Goal: Task Accomplishment & Management: Complete application form

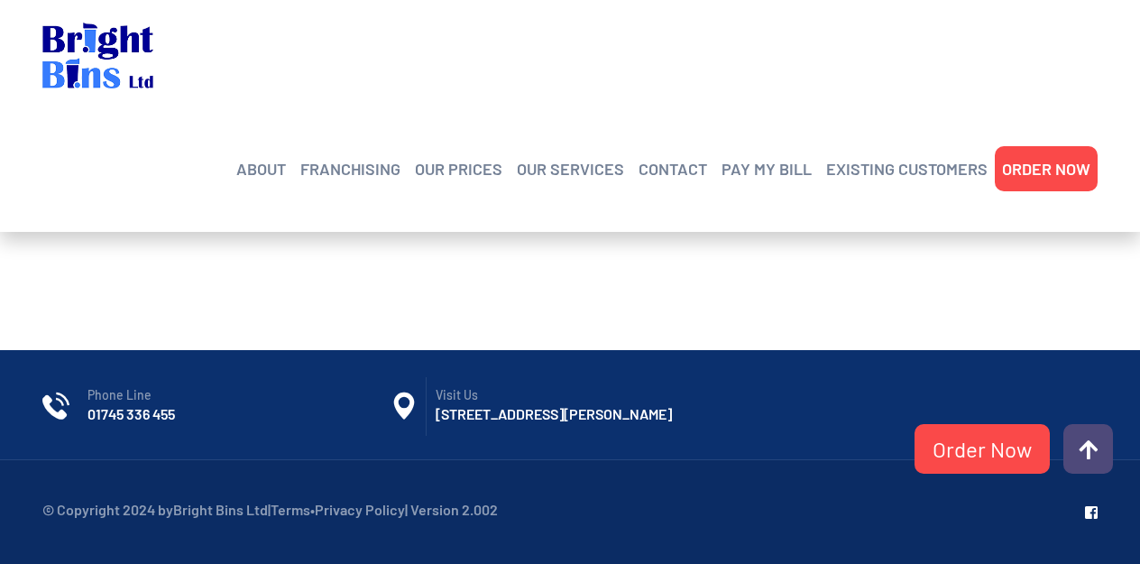
scroll to position [1213, 0]
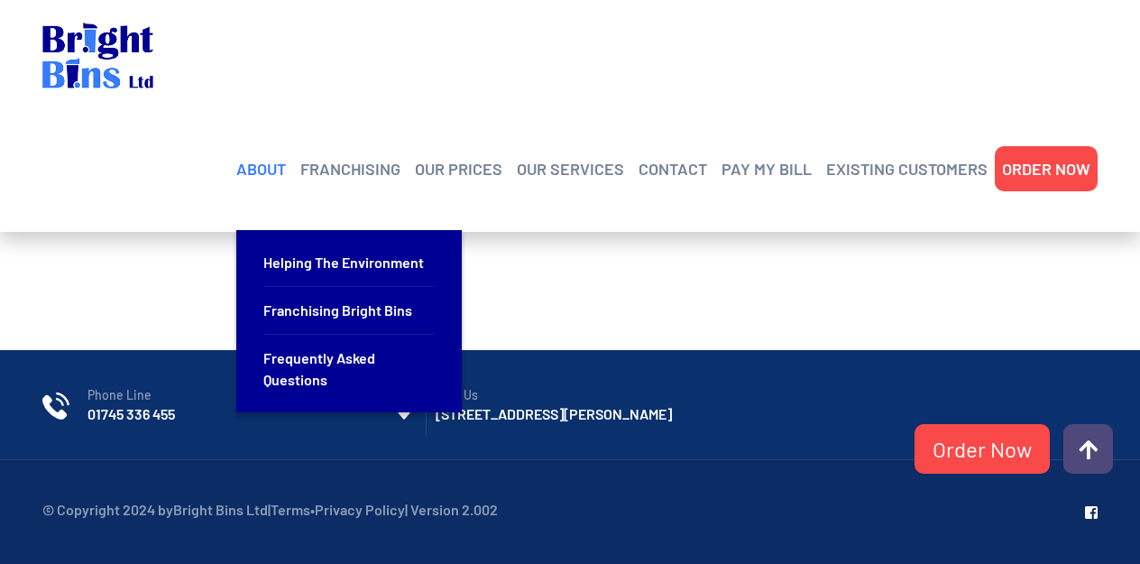
click at [278, 155] on link "ABOUT" at bounding box center [261, 168] width 50 height 27
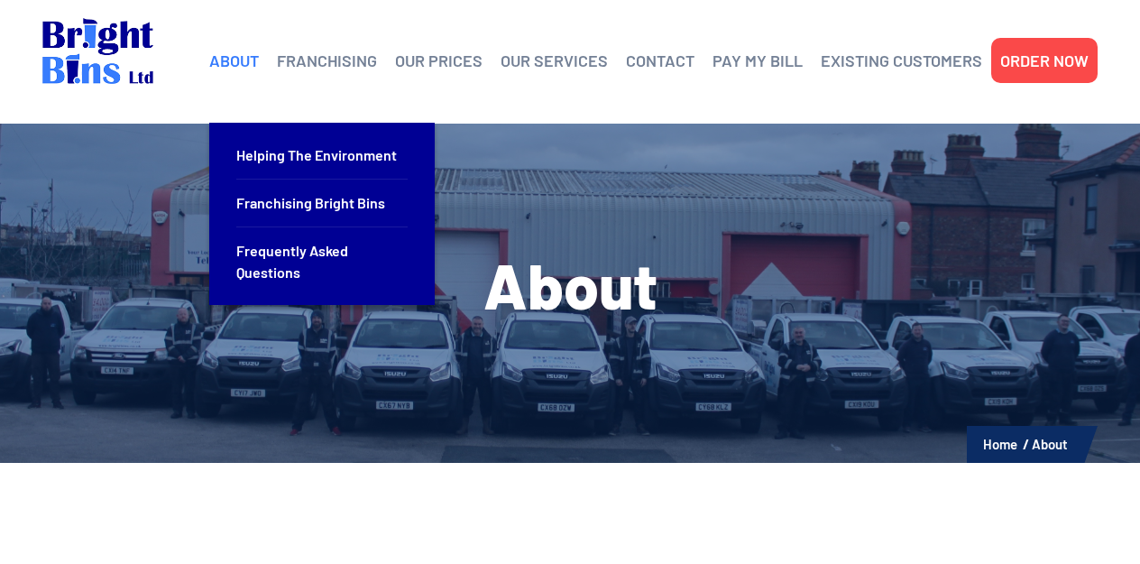
click at [238, 60] on link "ABOUT" at bounding box center [234, 60] width 50 height 27
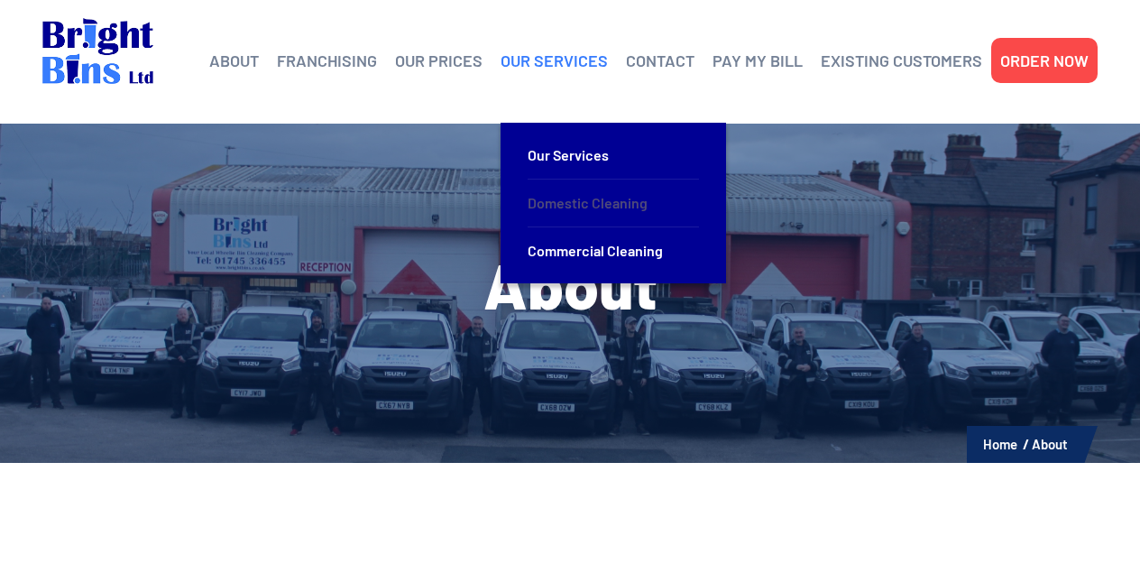
click at [551, 201] on link "Domestic Cleaning" at bounding box center [613, 204] width 171 height 48
click at [573, 198] on link "Domestic Cleaning" at bounding box center [613, 204] width 171 height 48
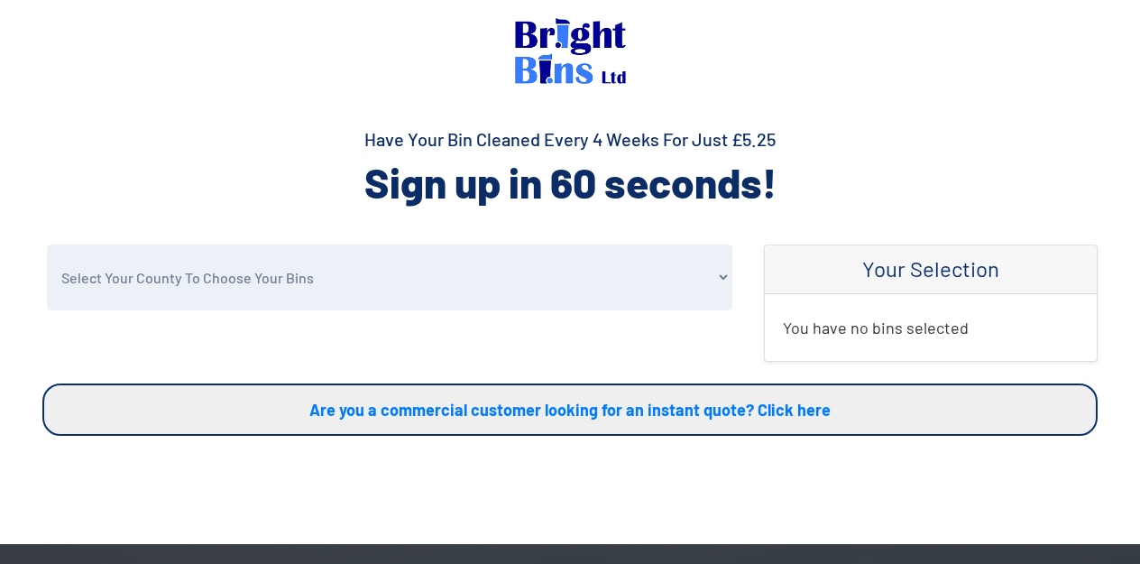
select select "Denbighshire"
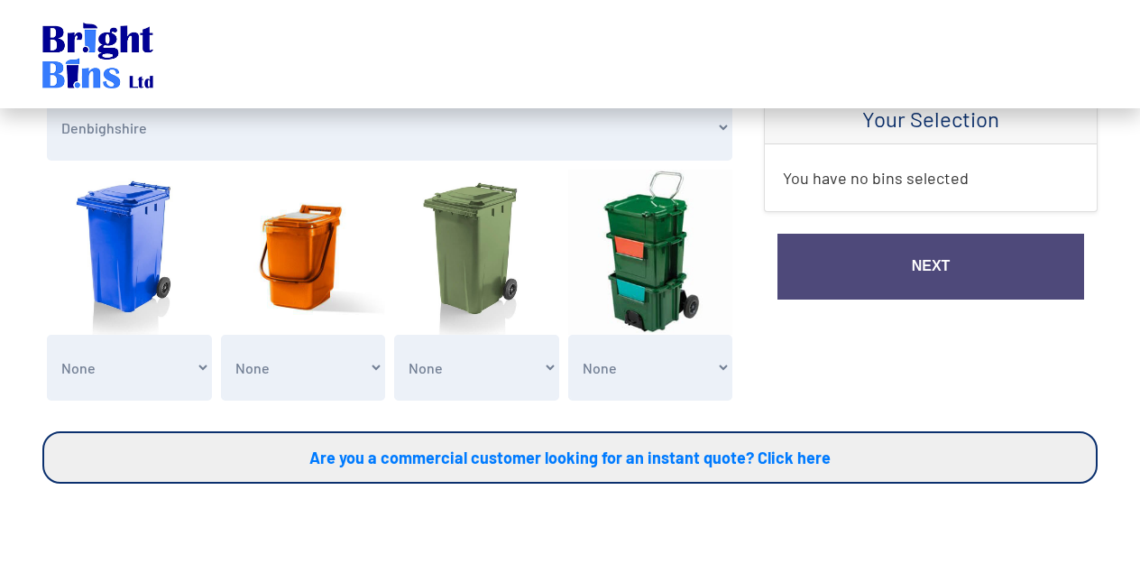
scroll to position [146, 0]
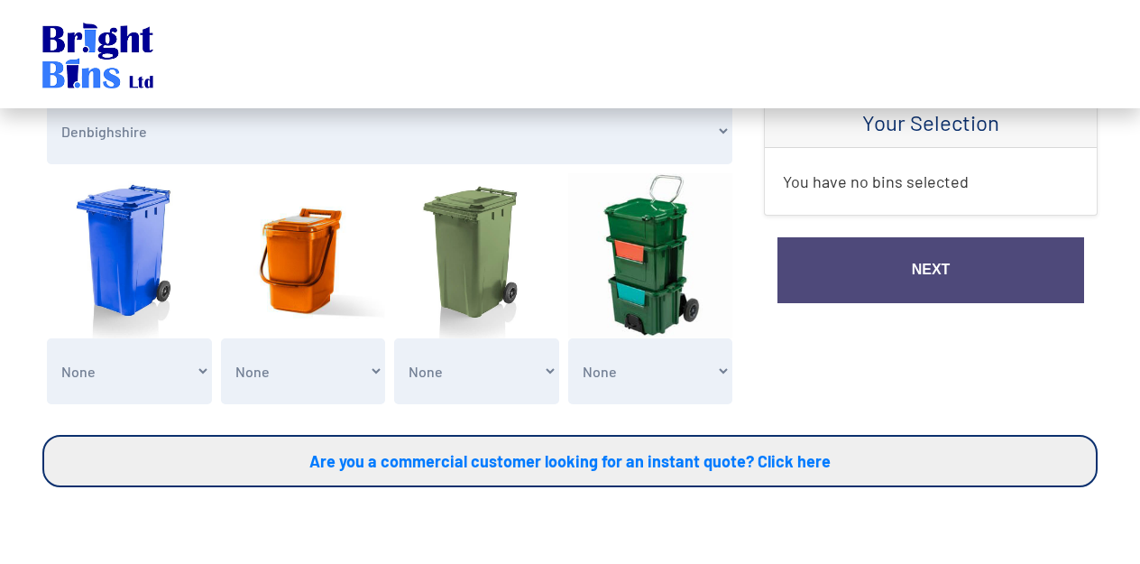
select select "2"
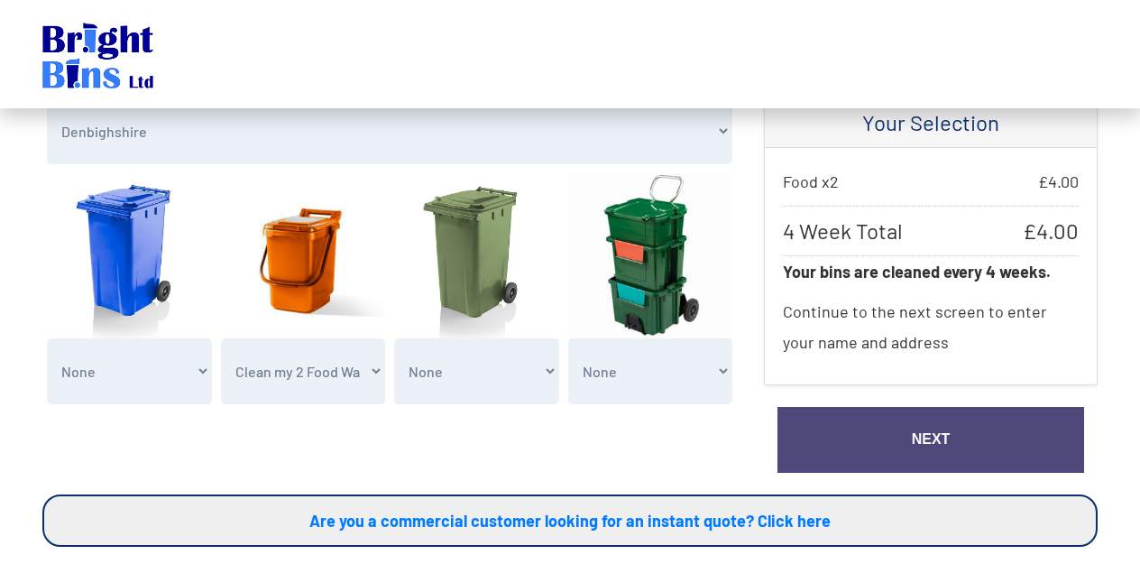
select select "1"
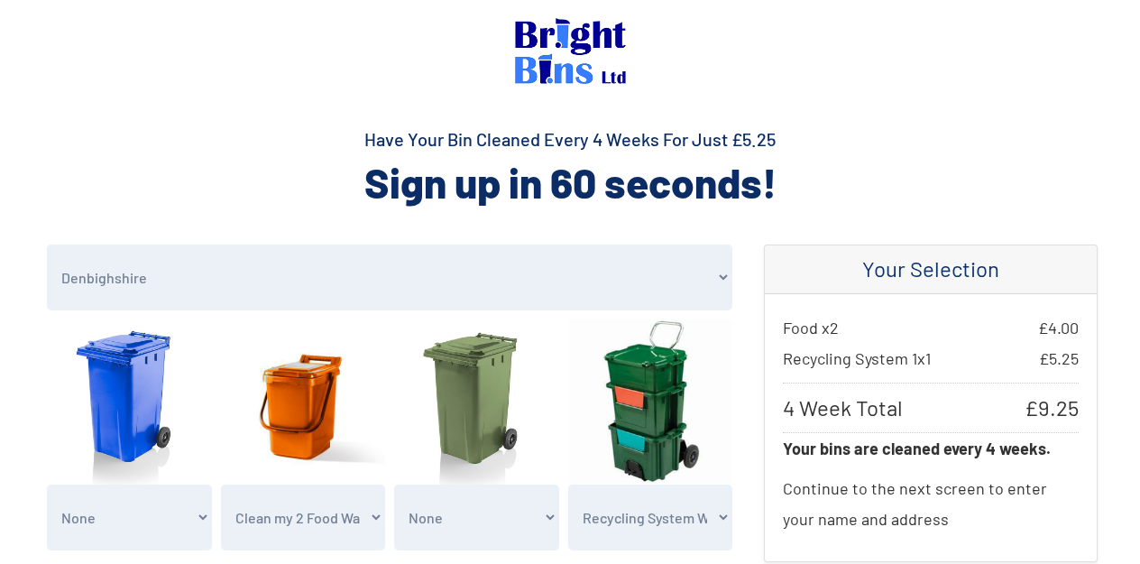
scroll to position [0, 0]
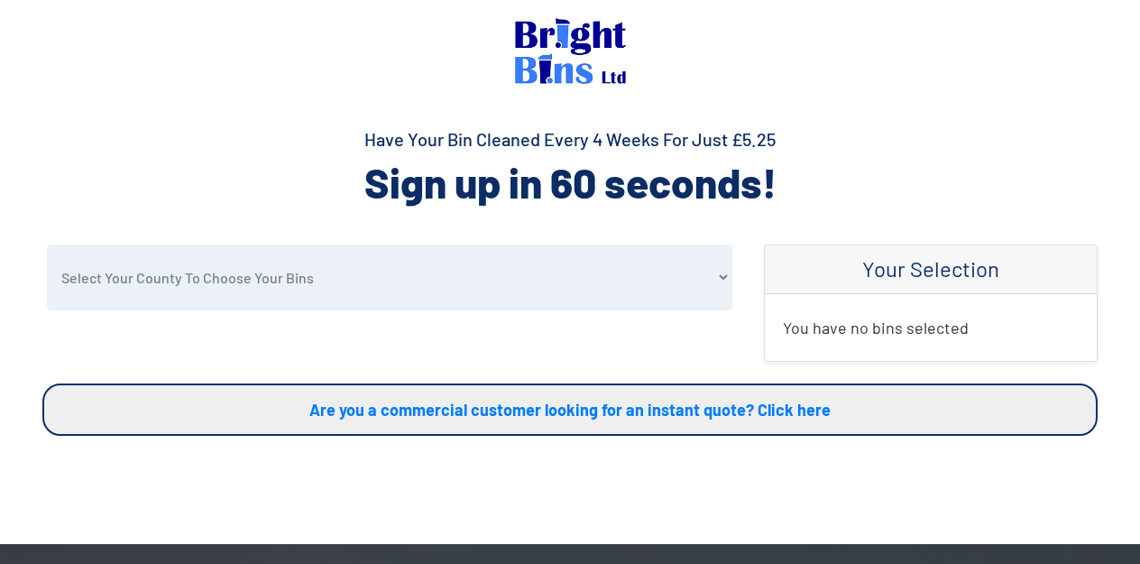
click at [574, 45] on img at bounding box center [570, 51] width 111 height 66
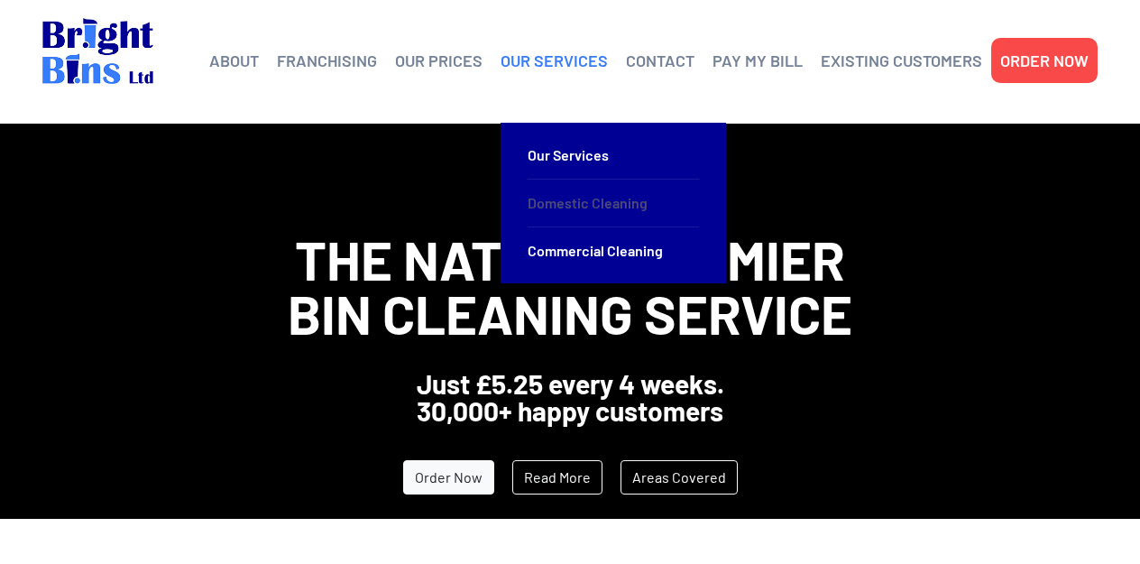
click at [558, 203] on link "Domestic Cleaning" at bounding box center [613, 204] width 171 height 48
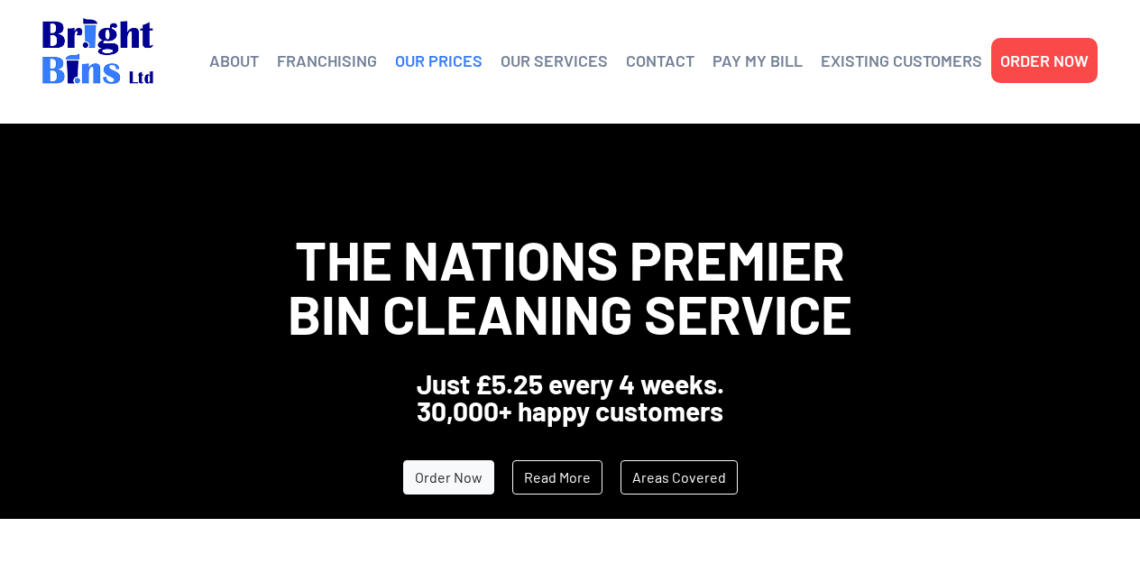
click at [453, 60] on link "OUR PRICES" at bounding box center [439, 60] width 88 height 27
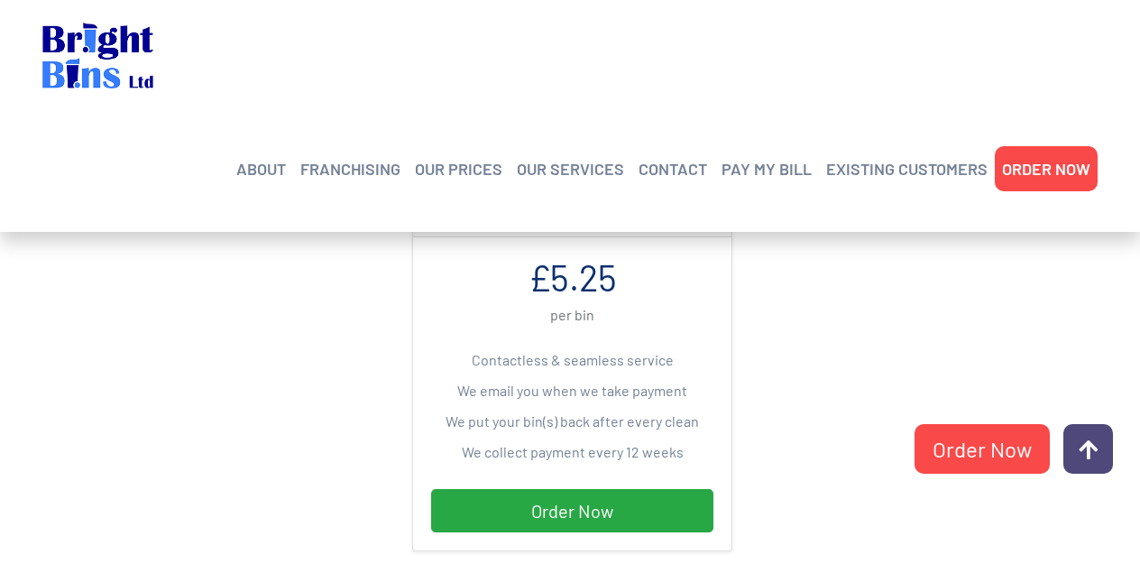
scroll to position [572, 0]
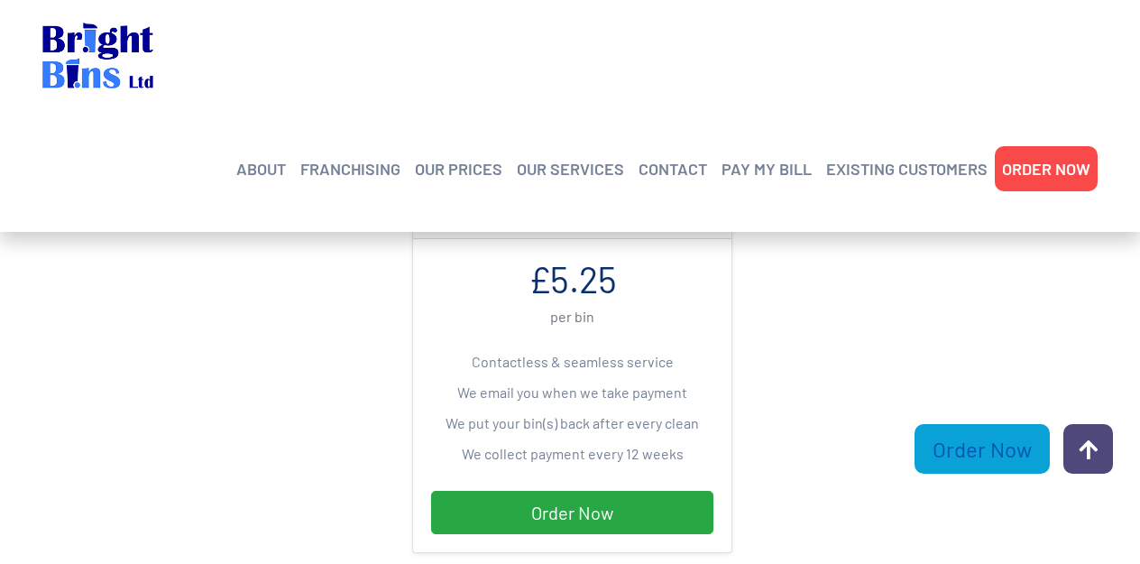
click at [975, 446] on link "Order Now" at bounding box center [982, 449] width 135 height 50
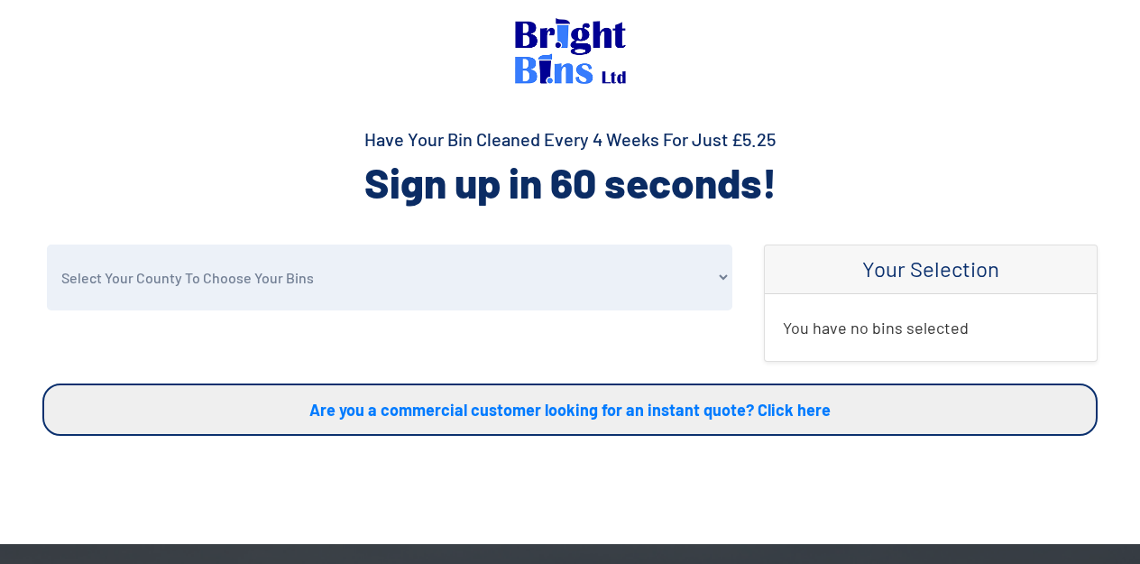
select select "Denbighshire"
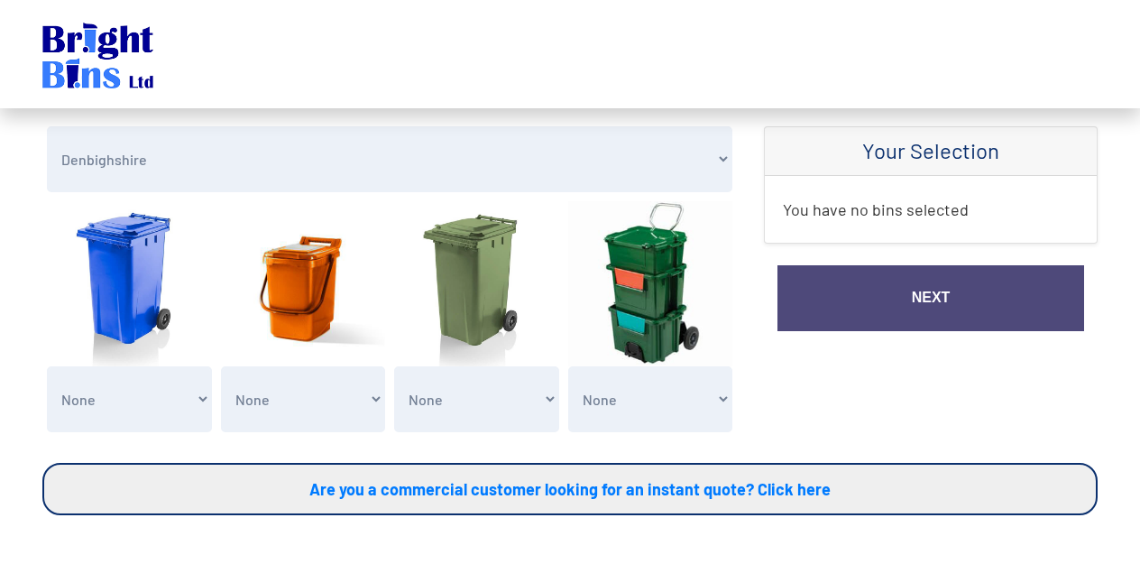
scroll to position [124, 0]
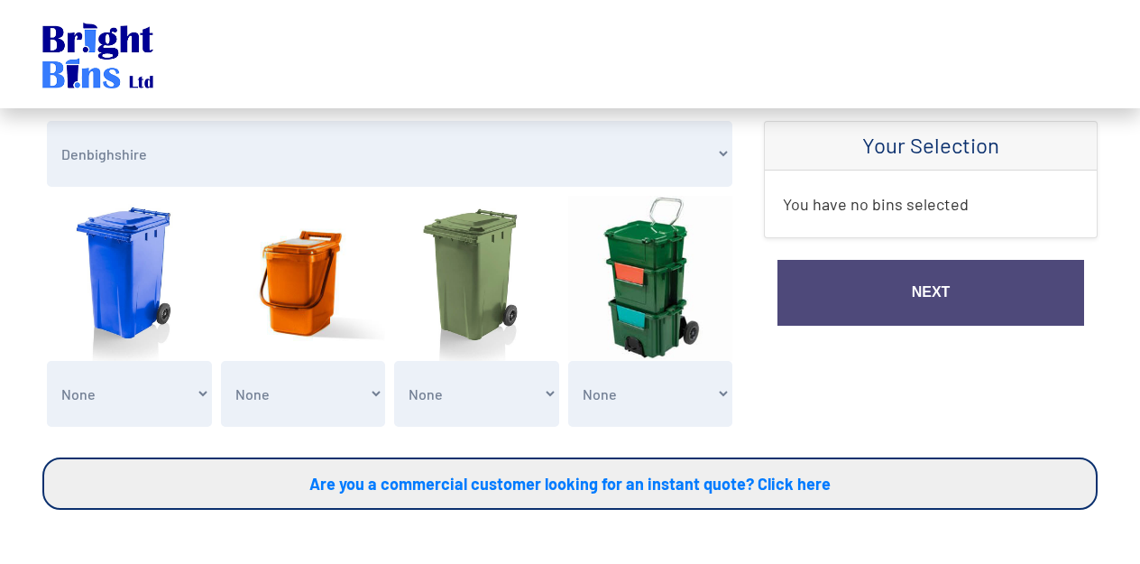
select select "2"
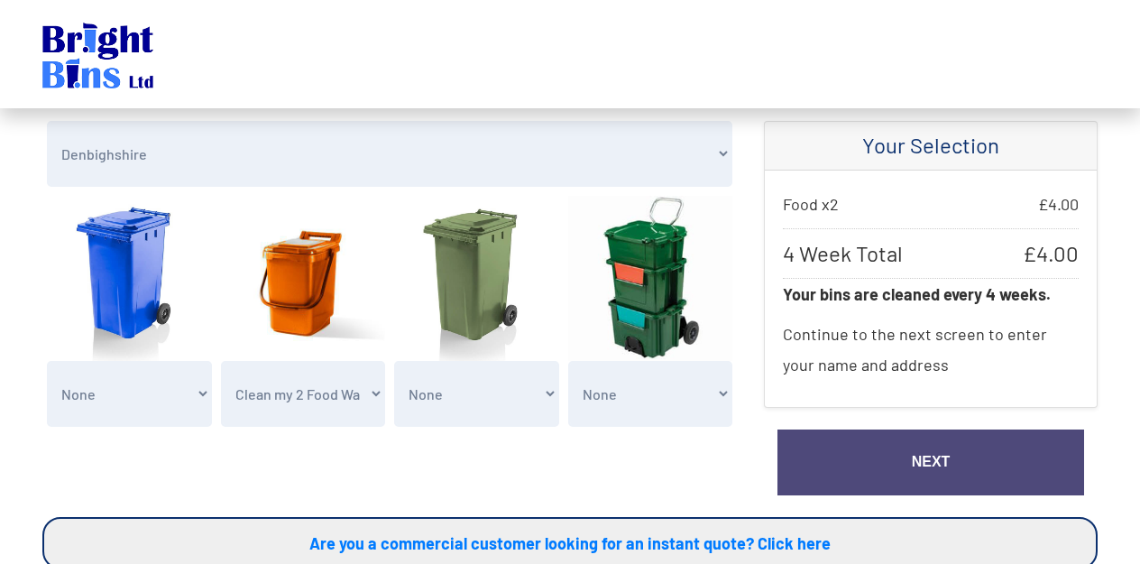
select select "1"
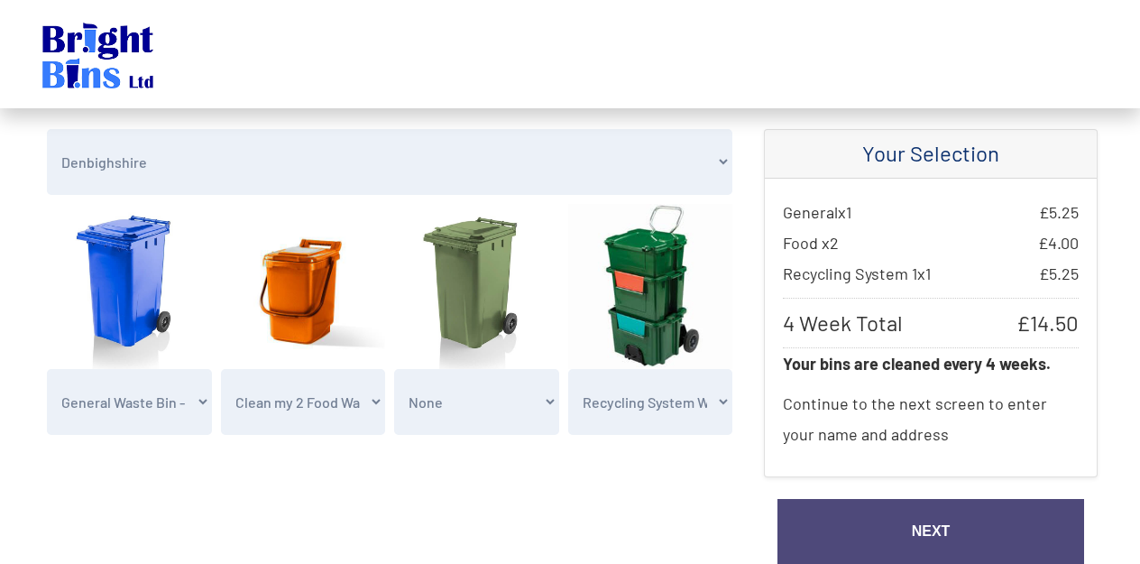
scroll to position [115, 0]
select select "0"
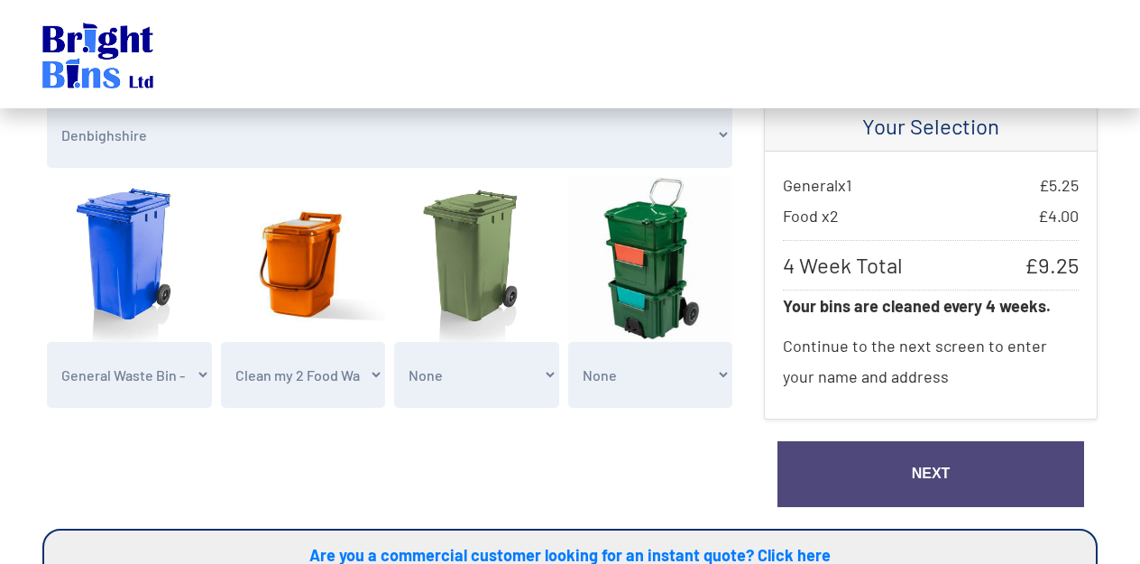
scroll to position [144, 0]
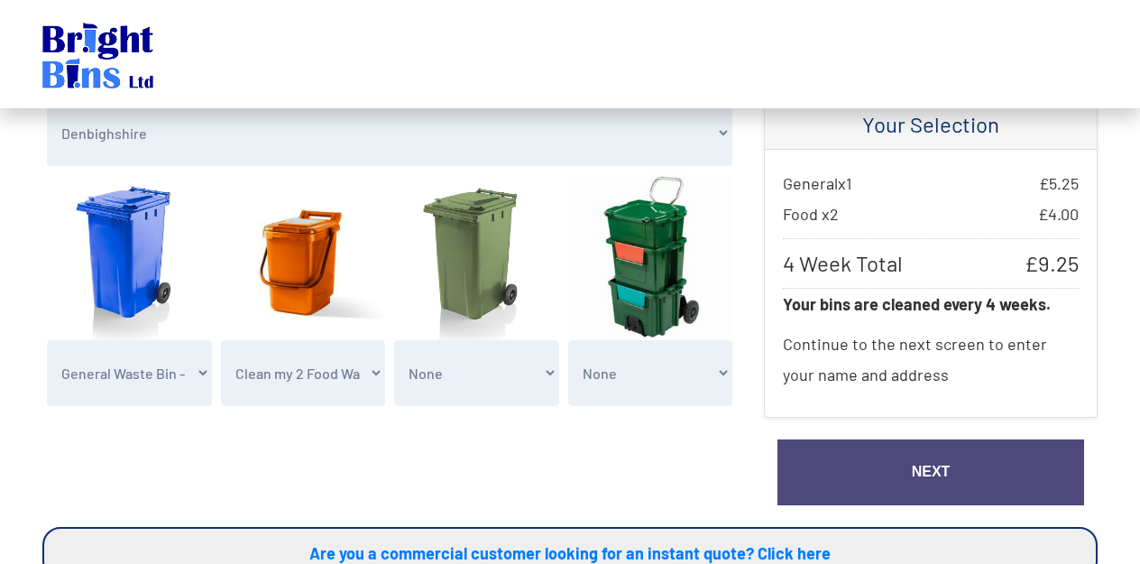
click at [929, 473] on link "Next" at bounding box center [931, 472] width 307 height 66
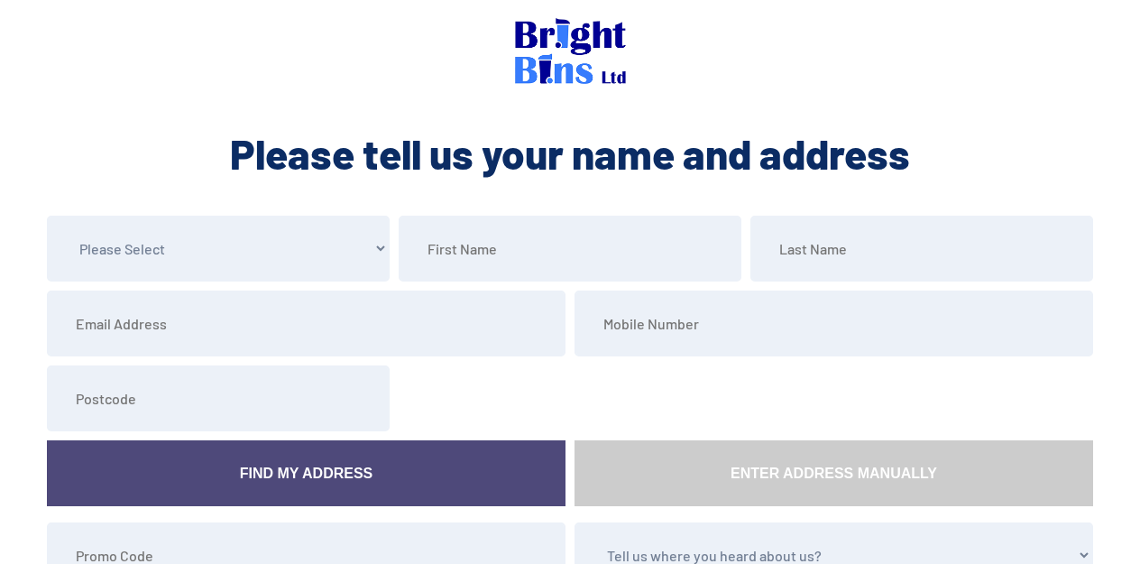
select select "Mrs"
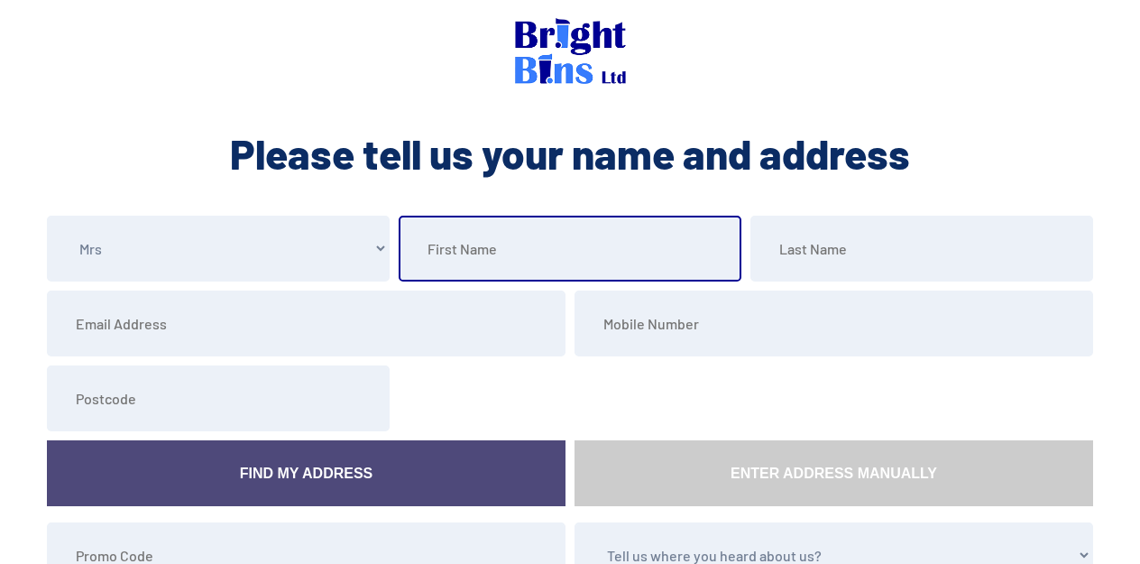
click at [696, 252] on input "text" at bounding box center [570, 249] width 343 height 66
type input "Rachael"
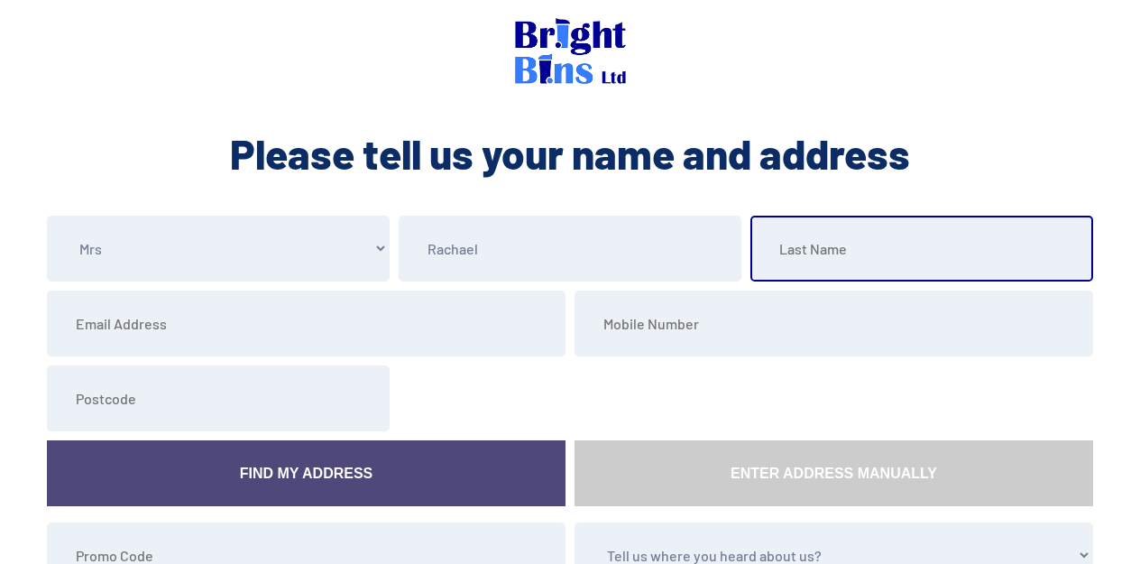
type input "[PERSON_NAME]"
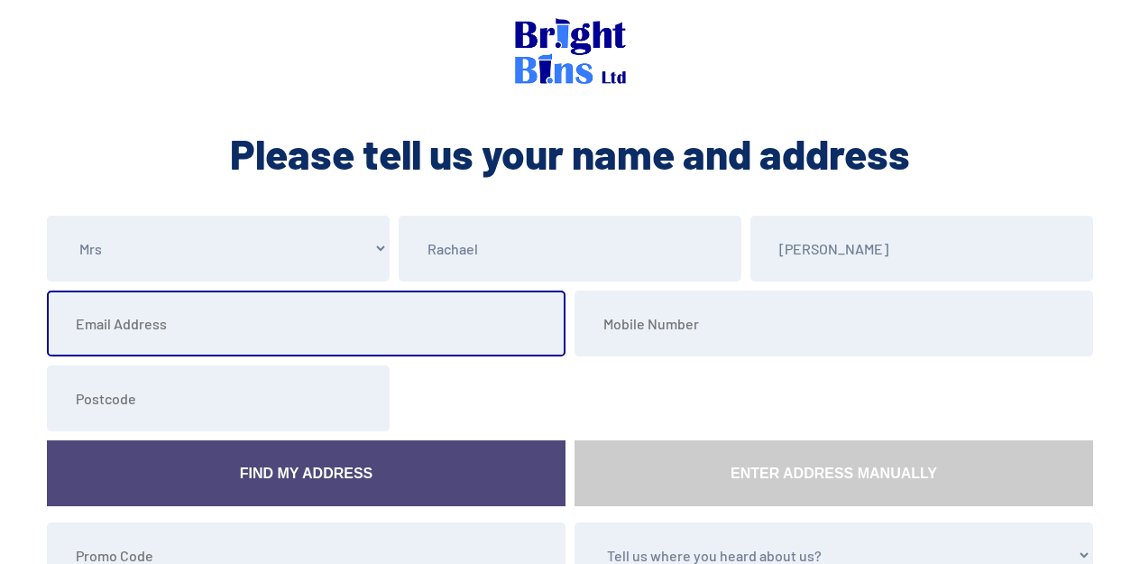
type input "[EMAIL_ADDRESS][PERSON_NAME][DOMAIN_NAME]"
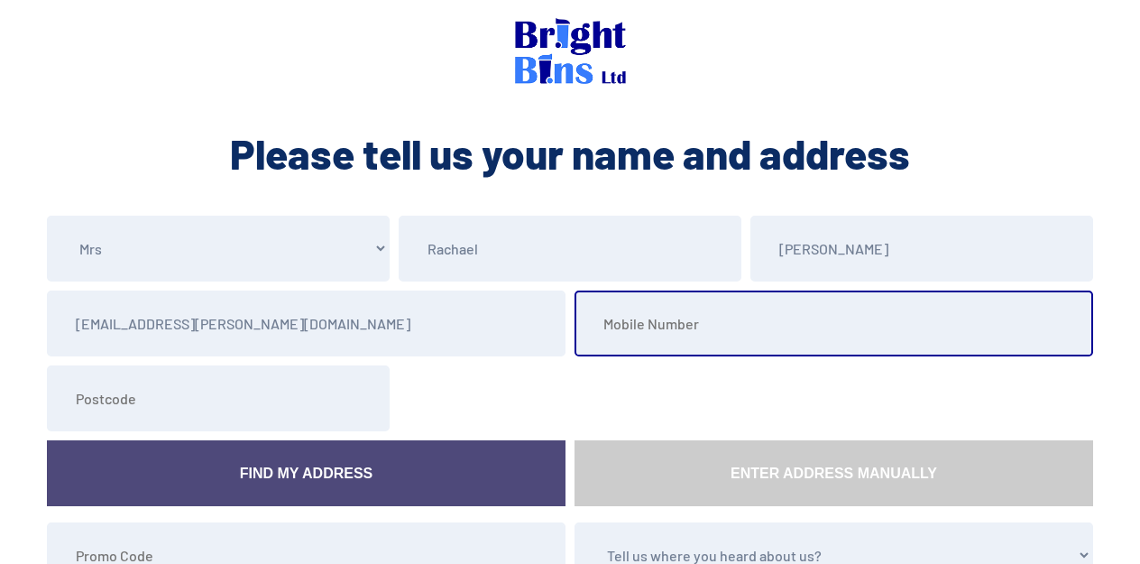
type input "01745889577"
click at [1066, 326] on input "01745889577" at bounding box center [834, 324] width 519 height 66
click at [1057, 323] on input "01745889577" at bounding box center [834, 324] width 519 height 66
type input "07712475576"
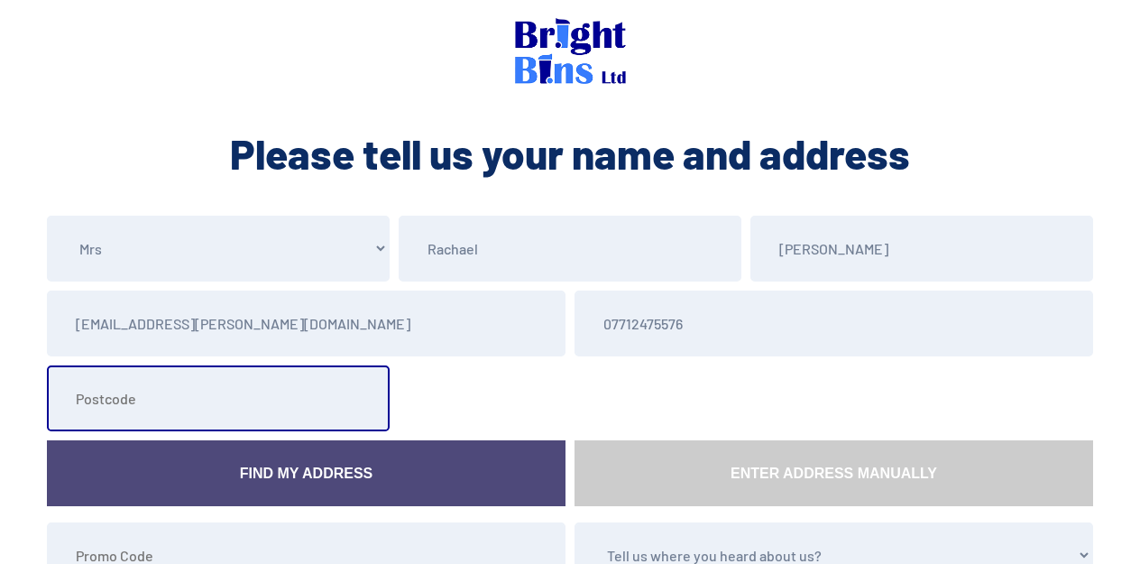
click at [370, 392] on input "text" at bounding box center [218, 398] width 343 height 66
click at [346, 400] on input "text" at bounding box center [218, 398] width 343 height 66
type input "LL19 8HL"
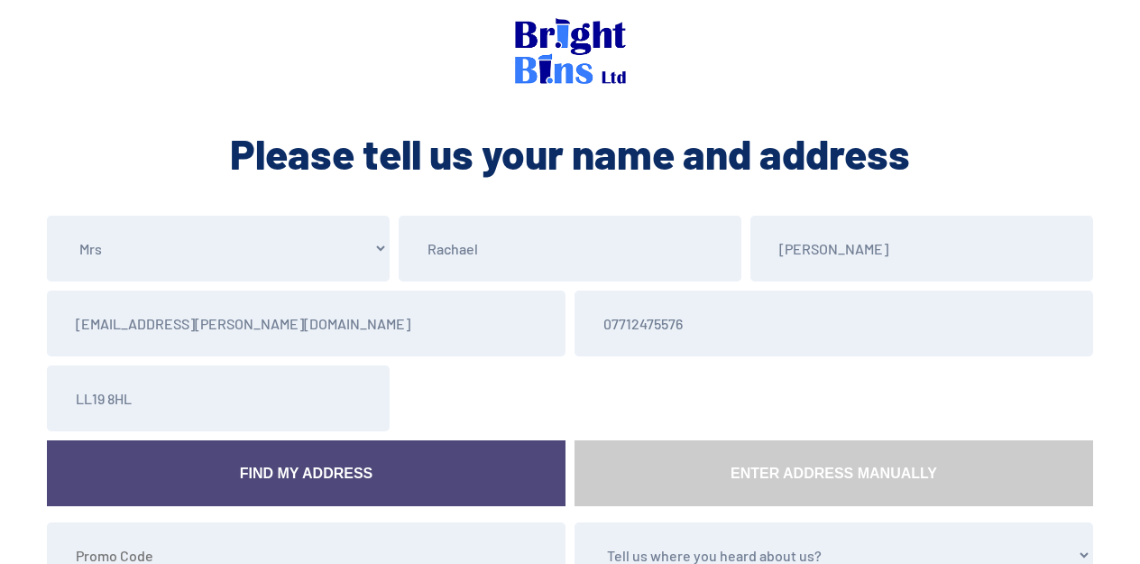
click at [240, 473] on link "Find My Address" at bounding box center [306, 473] width 519 height 66
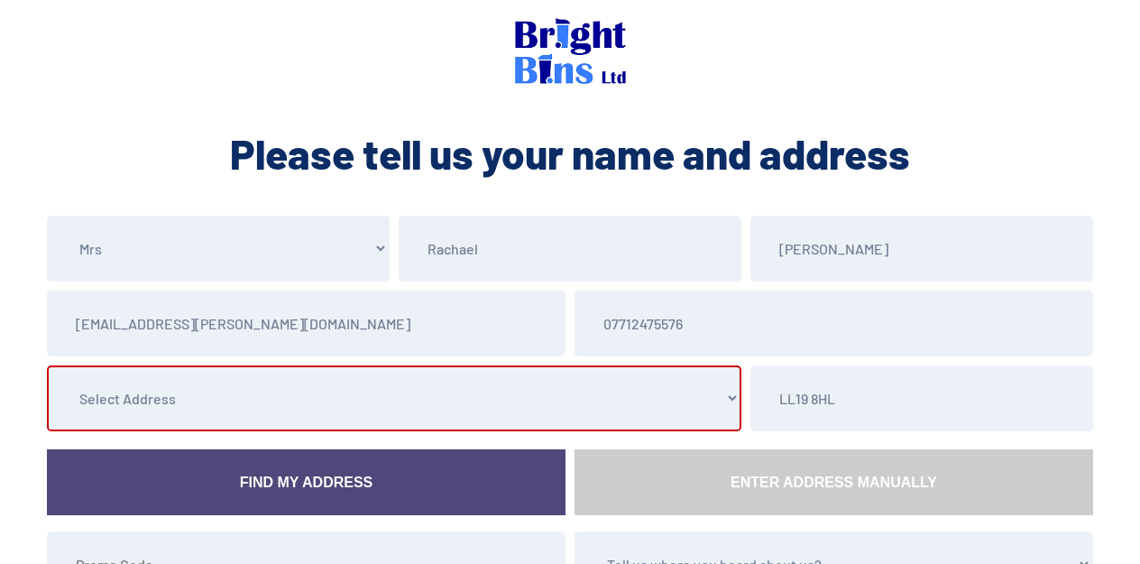
select select "Denbighshire"
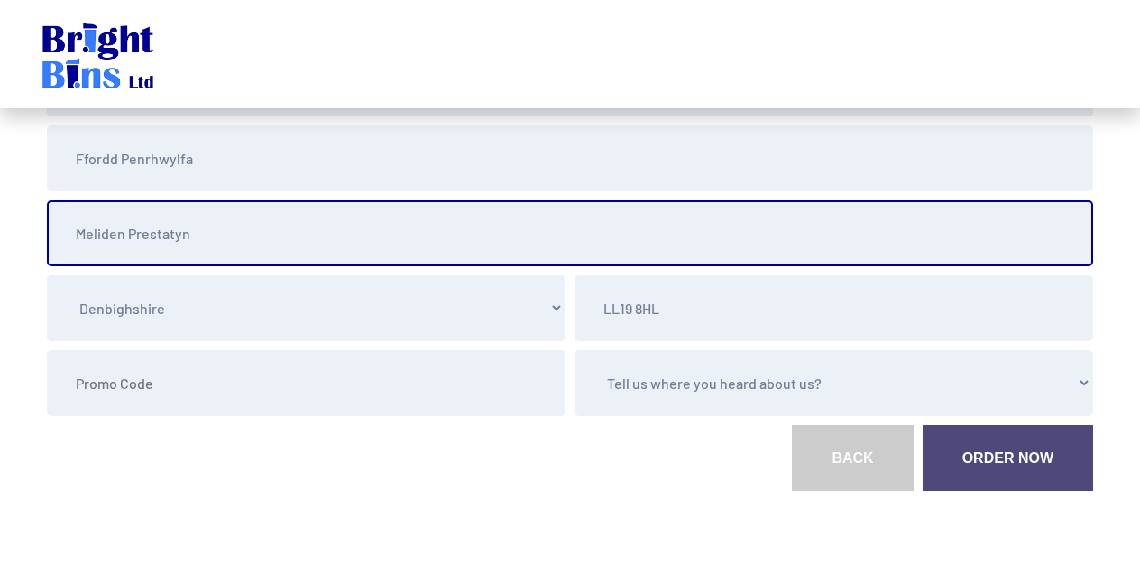
scroll to position [334, 0]
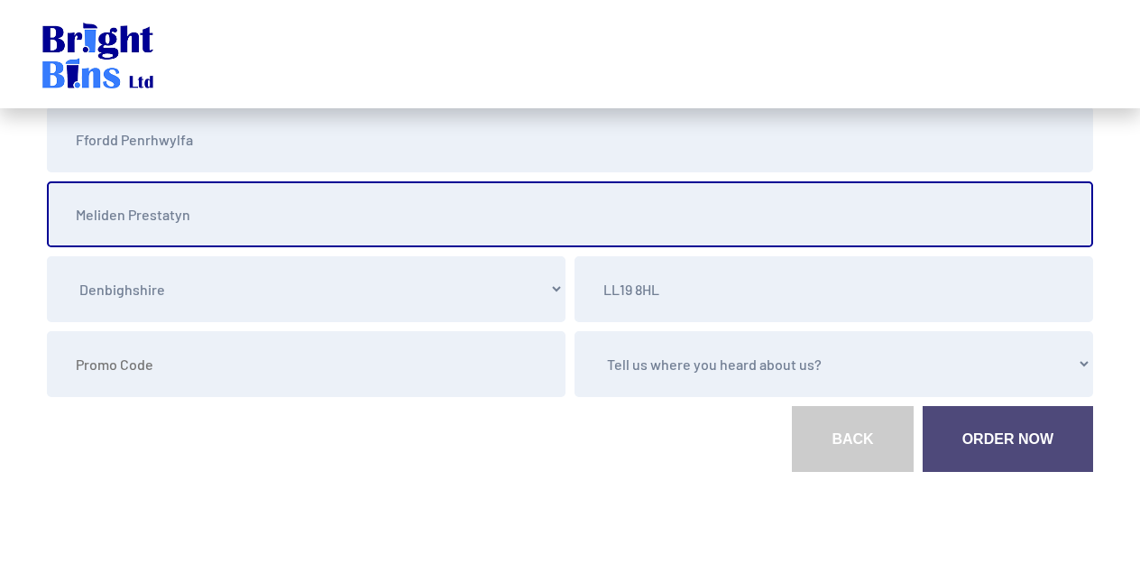
type input "Meliden Prestatyn"
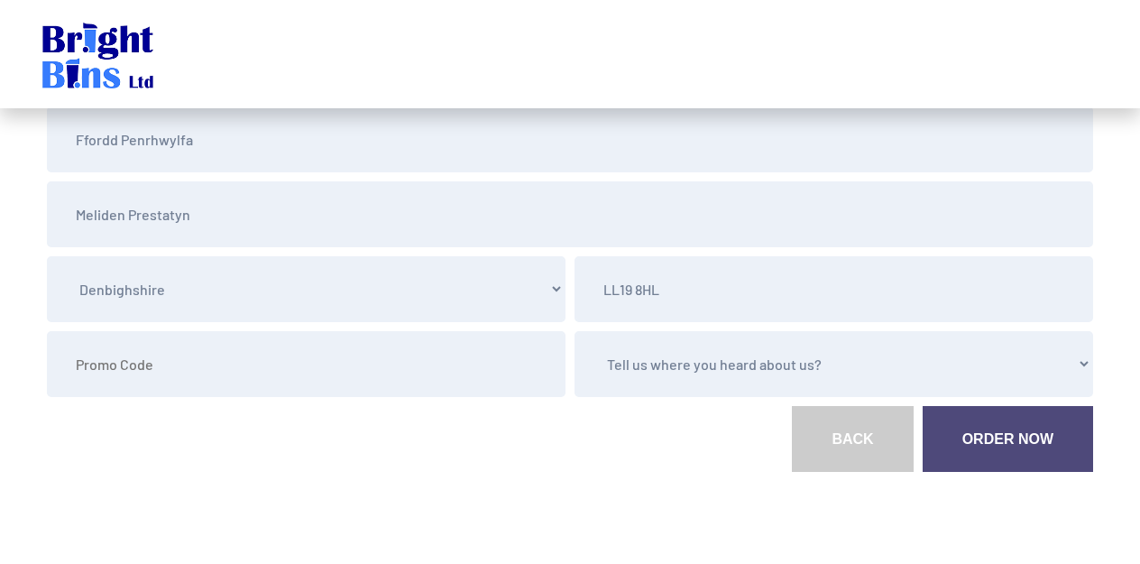
select select "Other"
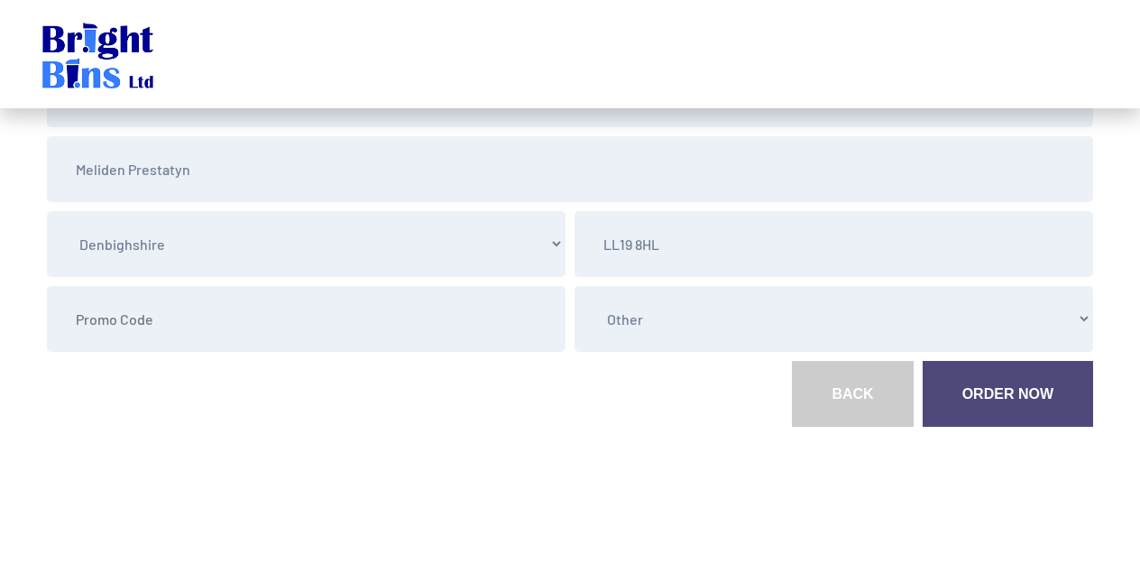
scroll to position [379, 0]
click at [988, 389] on link "Order Now" at bounding box center [1008, 394] width 171 height 66
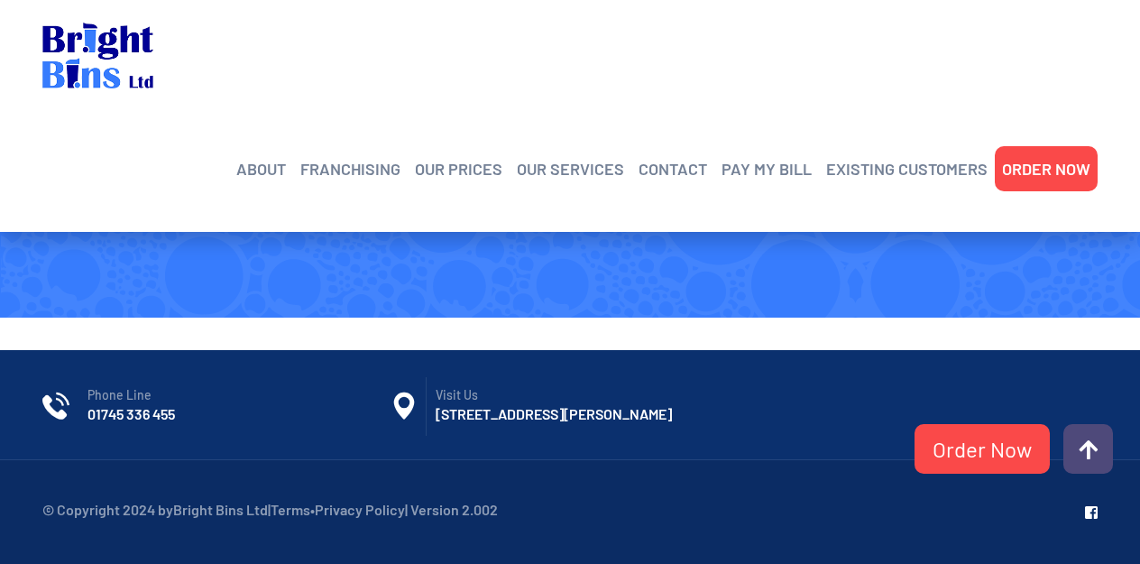
scroll to position [4147, 0]
